Goal: Task Accomplishment & Management: Manage account settings

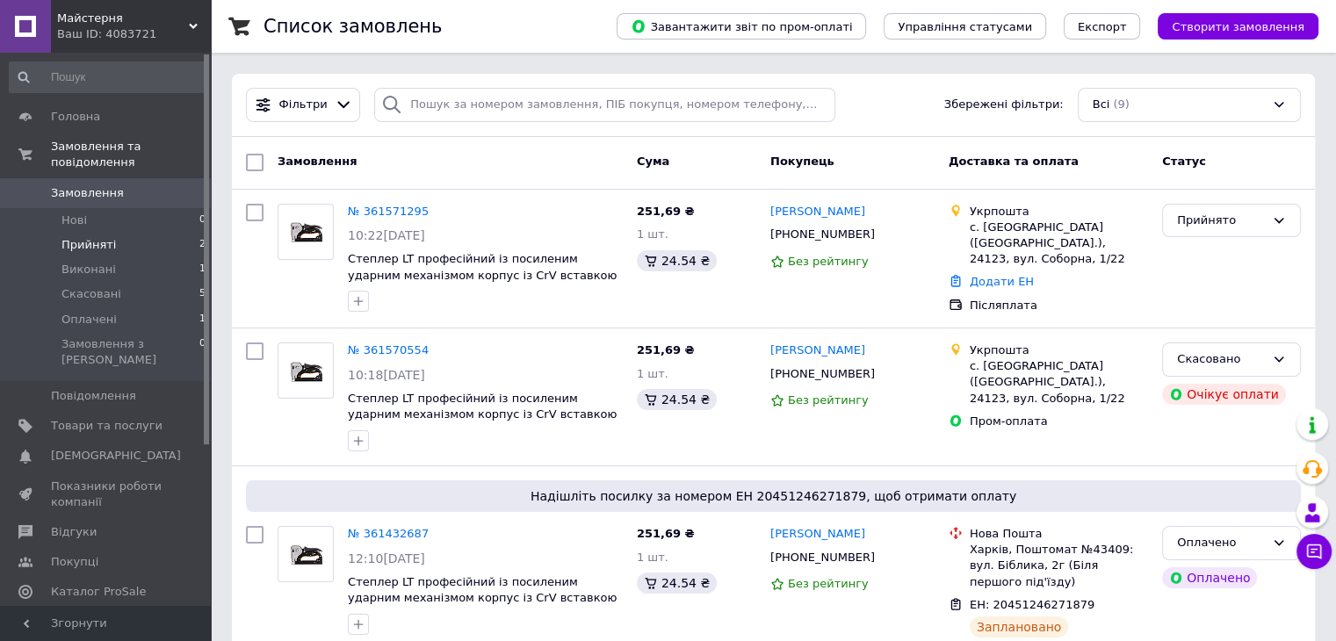
click at [87, 237] on span "Прийняті" at bounding box center [89, 245] width 54 height 16
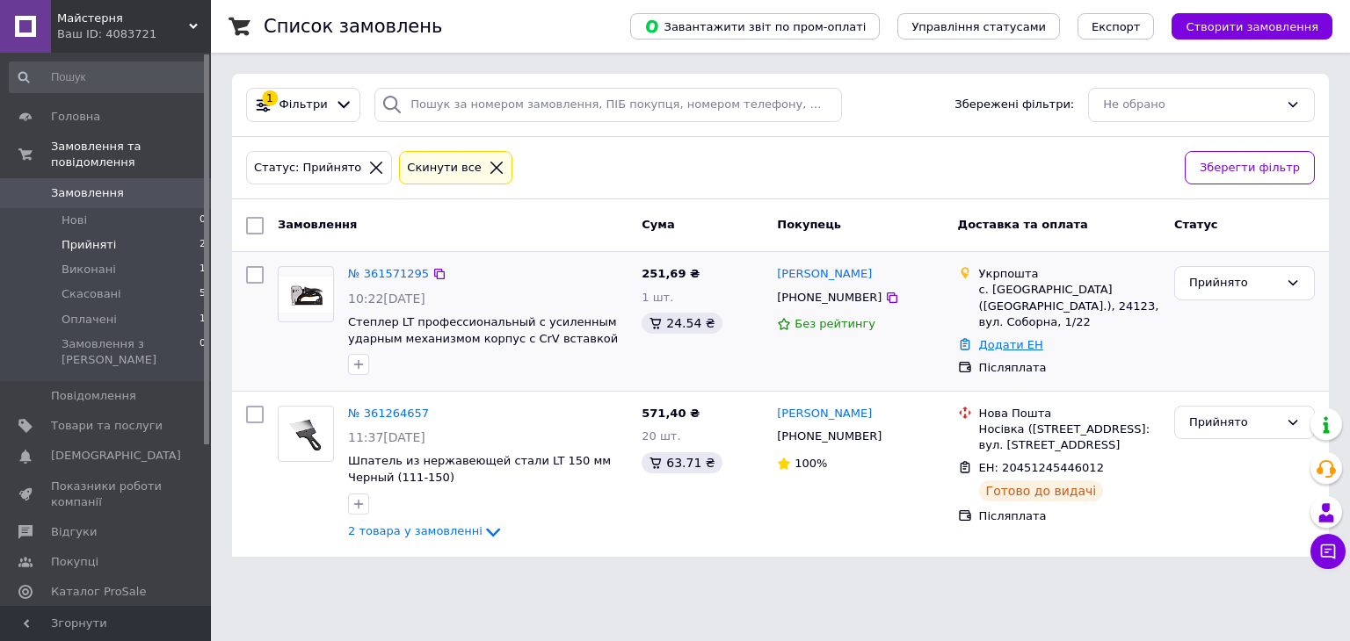
click at [1001, 338] on link "Додати ЕН" at bounding box center [1011, 344] width 64 height 13
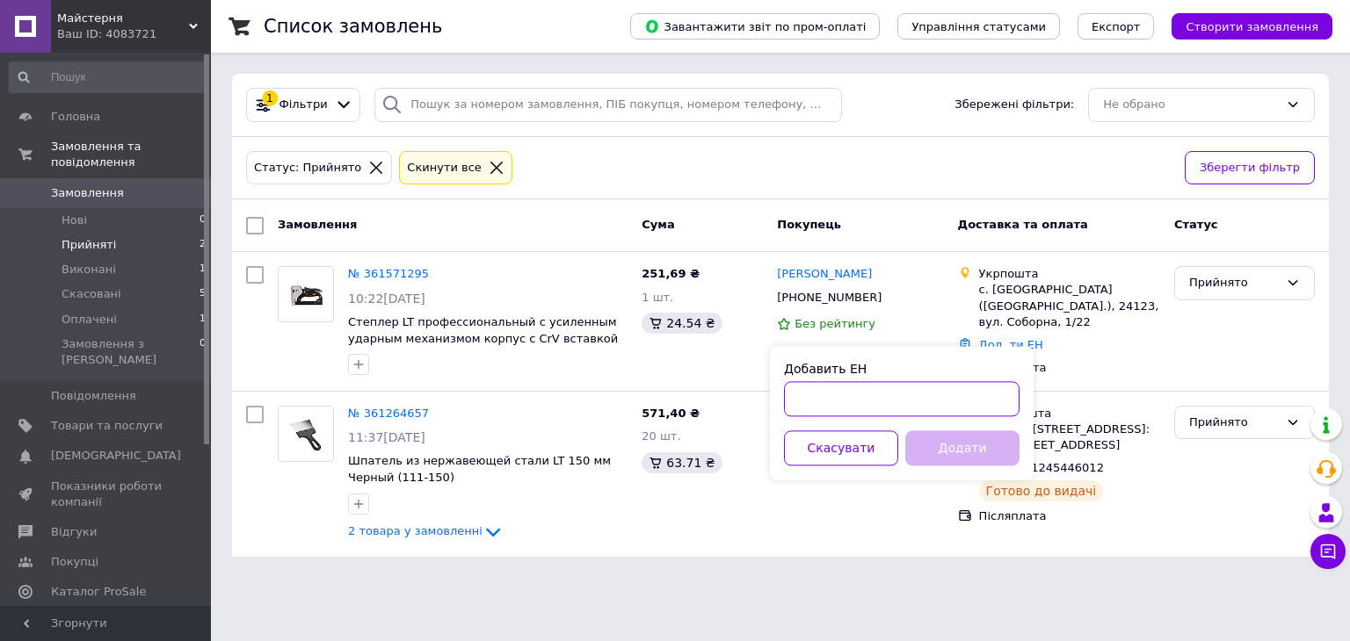
click at [827, 393] on input "Добавить ЕН" at bounding box center [901, 398] width 235 height 35
type input "6100150579330"
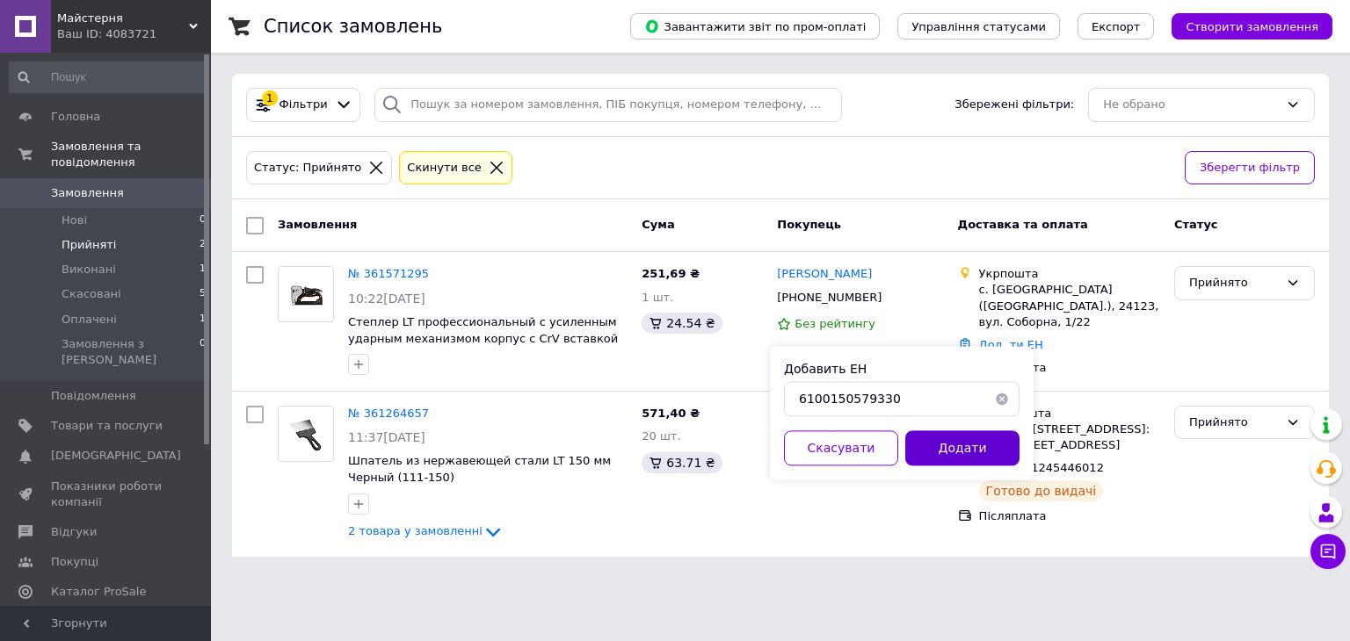
click at [1003, 453] on button "Додати" at bounding box center [962, 448] width 114 height 35
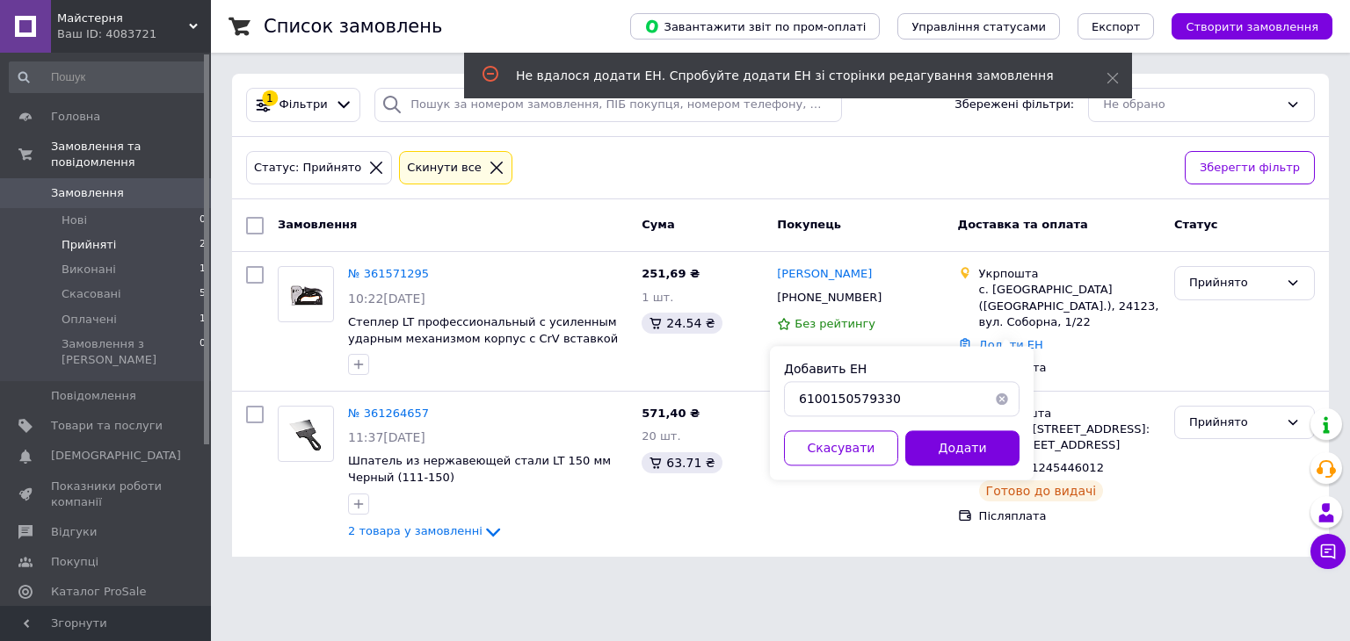
click at [995, 401] on button "button" at bounding box center [1001, 398] width 35 height 35
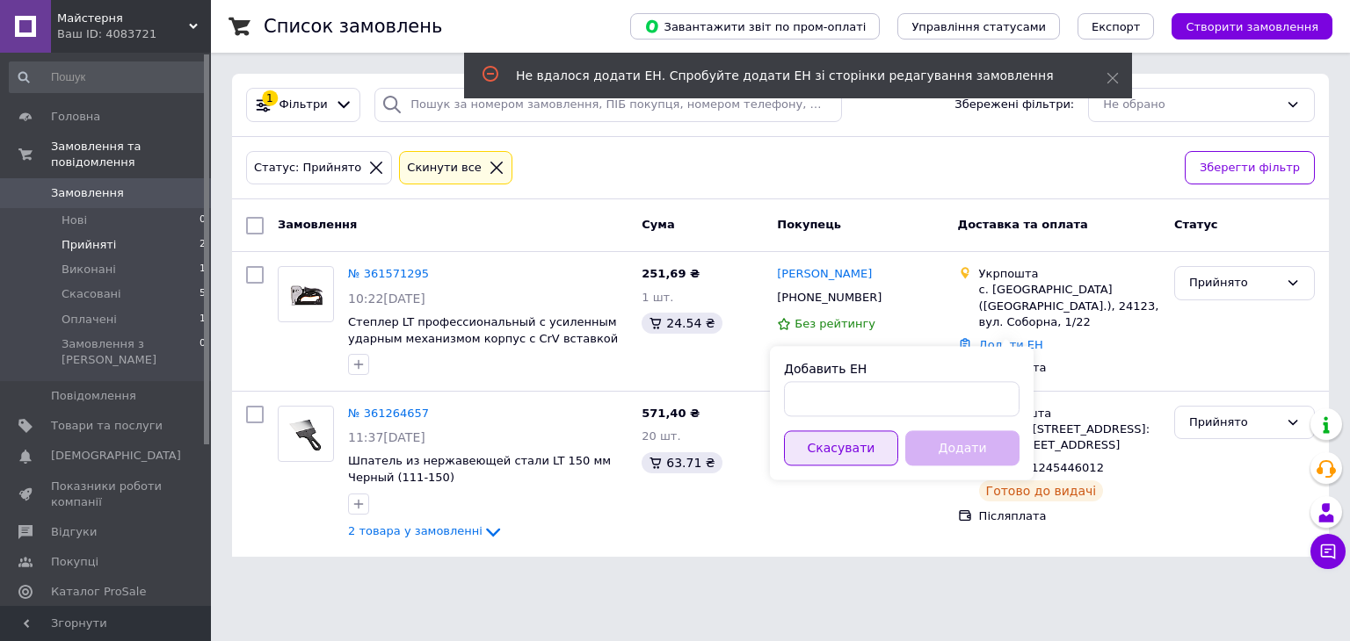
click at [825, 454] on button "Скасувати" at bounding box center [841, 448] width 114 height 35
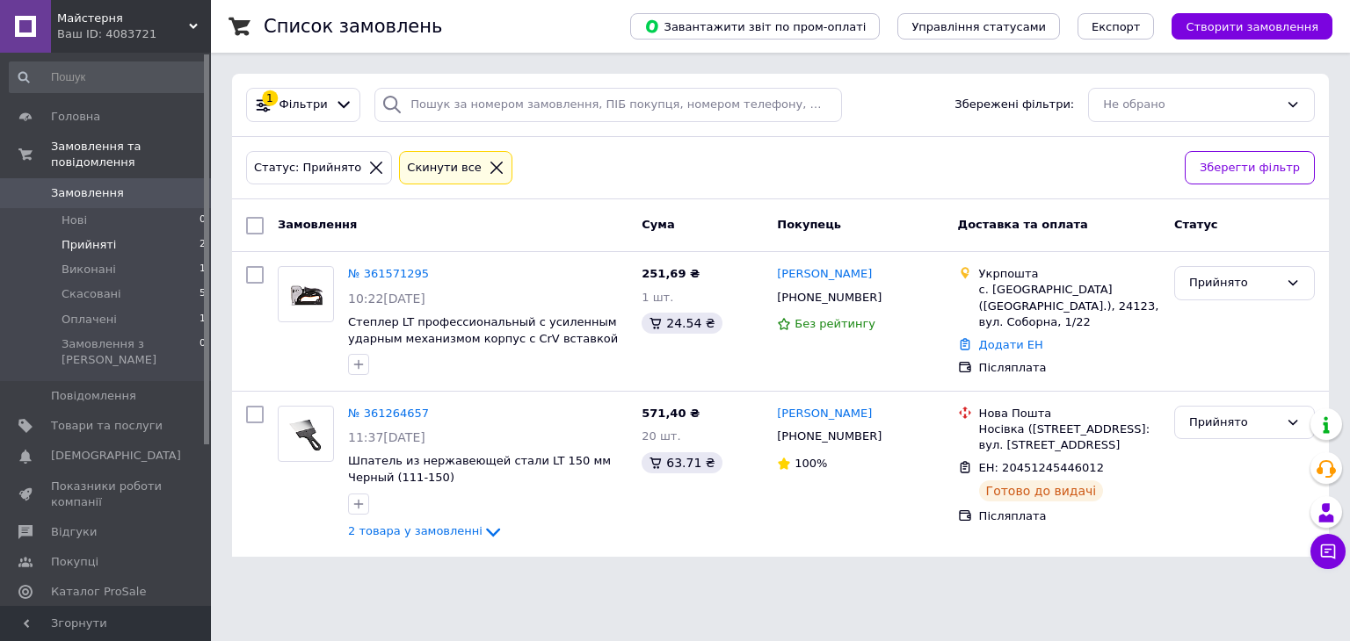
click at [152, 233] on li "Прийняті 2" at bounding box center [108, 245] width 216 height 25
click at [106, 418] on span "Товари та послуги" at bounding box center [107, 426] width 112 height 16
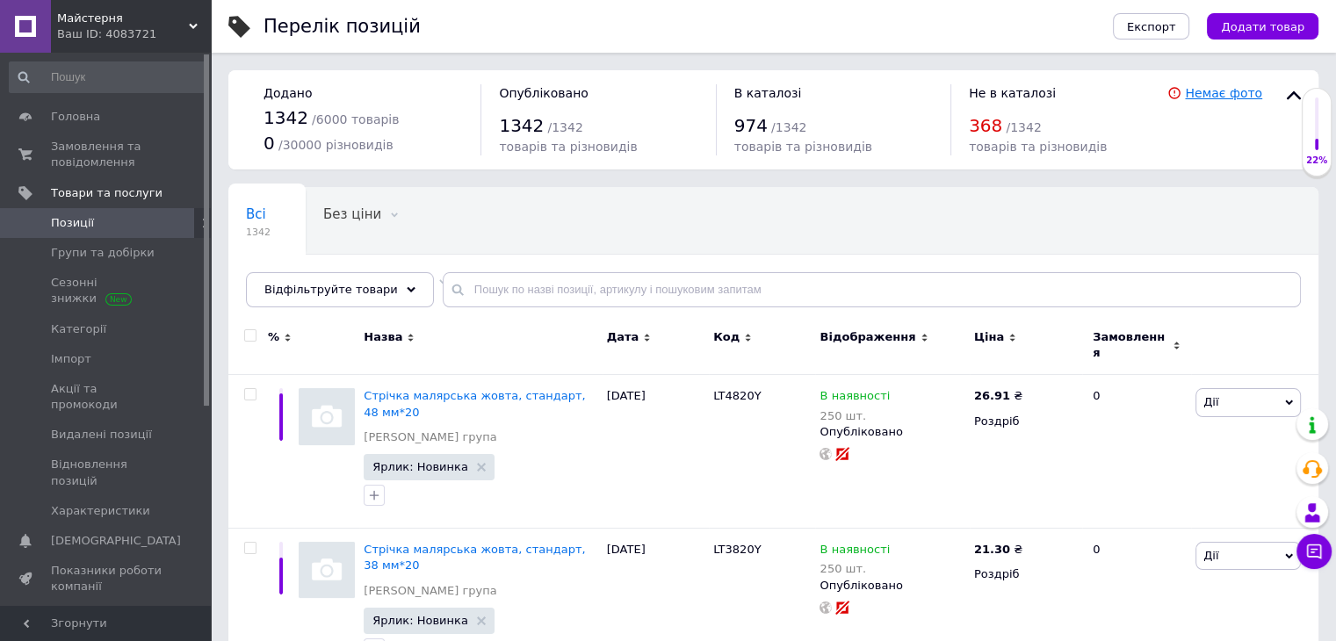
click at [1227, 90] on link "Немає фото" at bounding box center [1223, 93] width 77 height 14
